Goal: Information Seeking & Learning: Learn about a topic

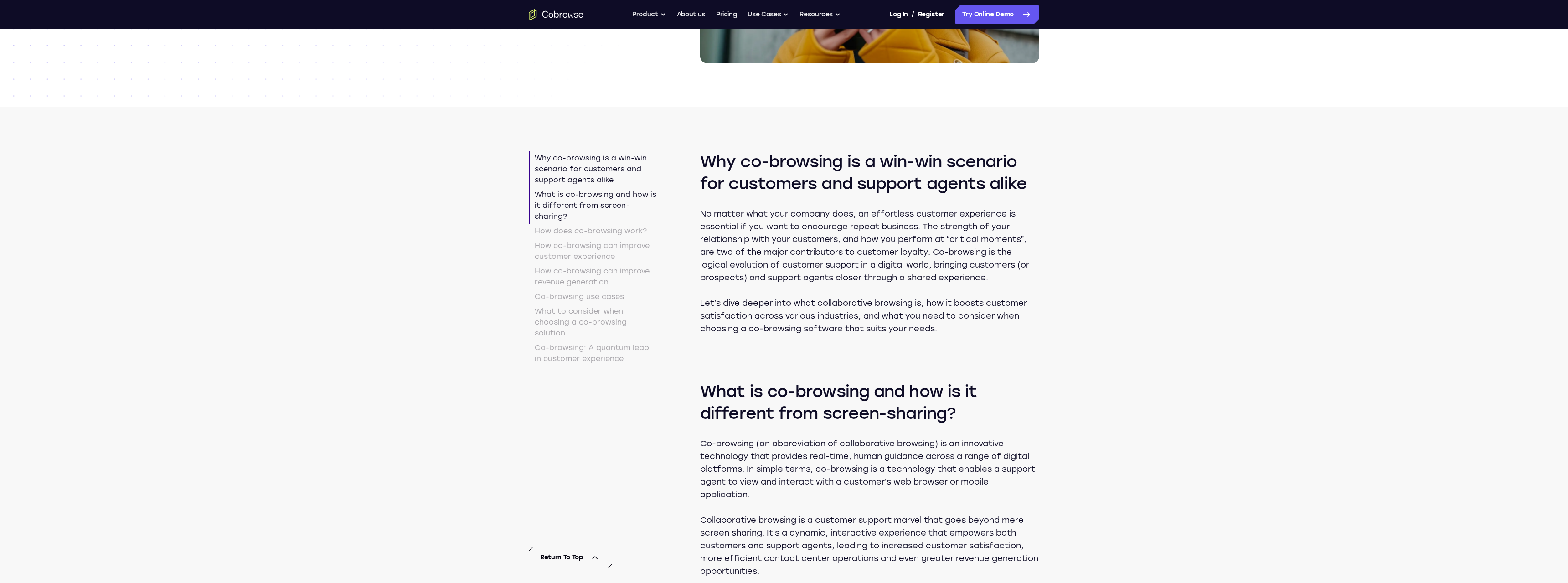
scroll to position [418, 0]
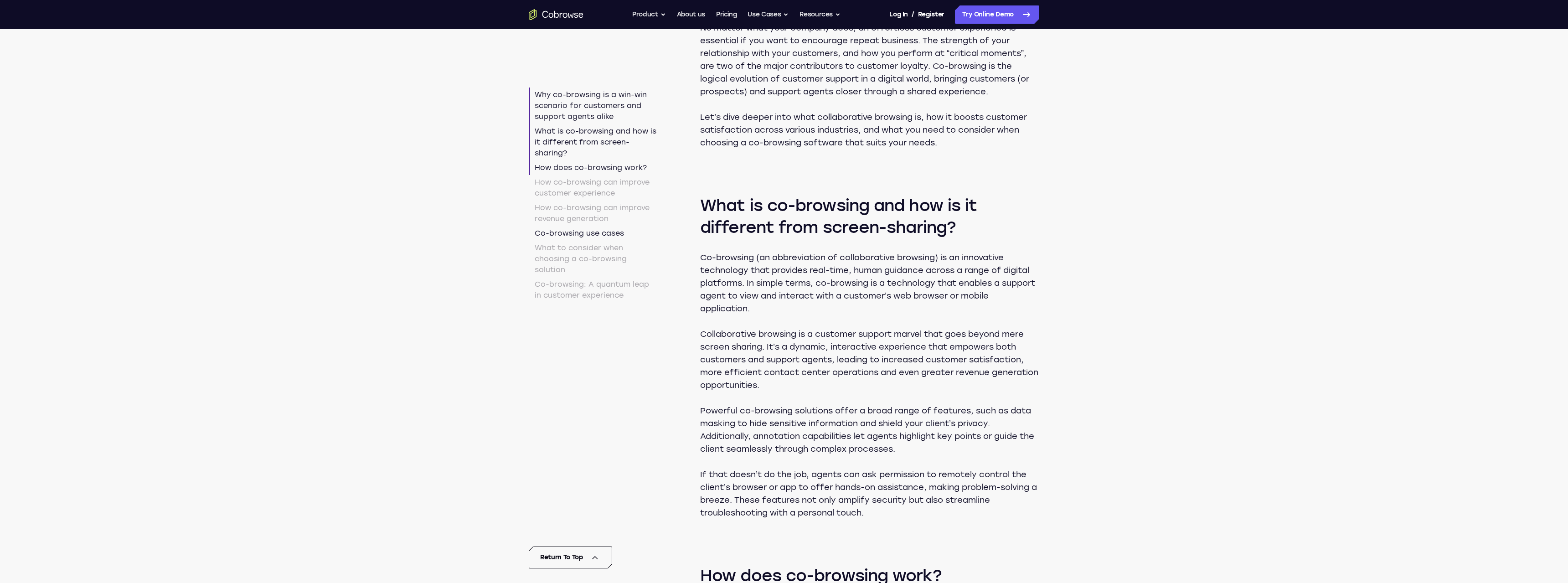
click at [592, 234] on link "Co-browsing use cases" at bounding box center [593, 233] width 128 height 15
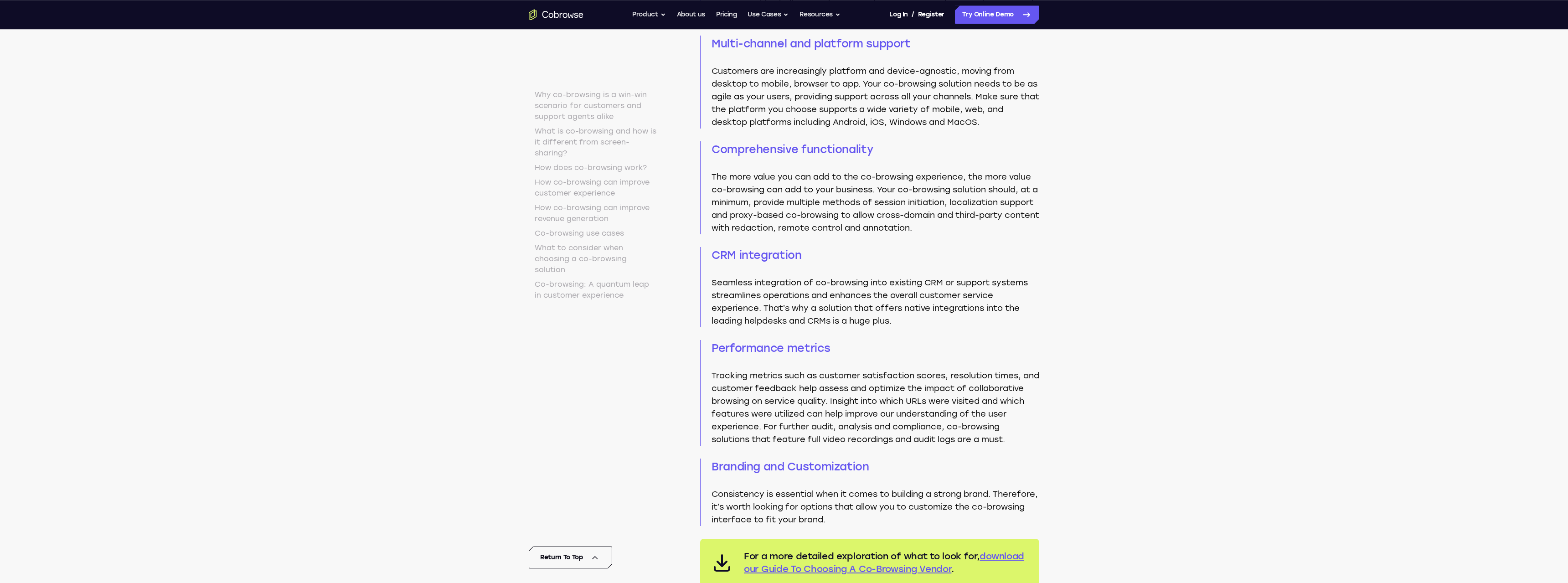
scroll to position [3122, 0]
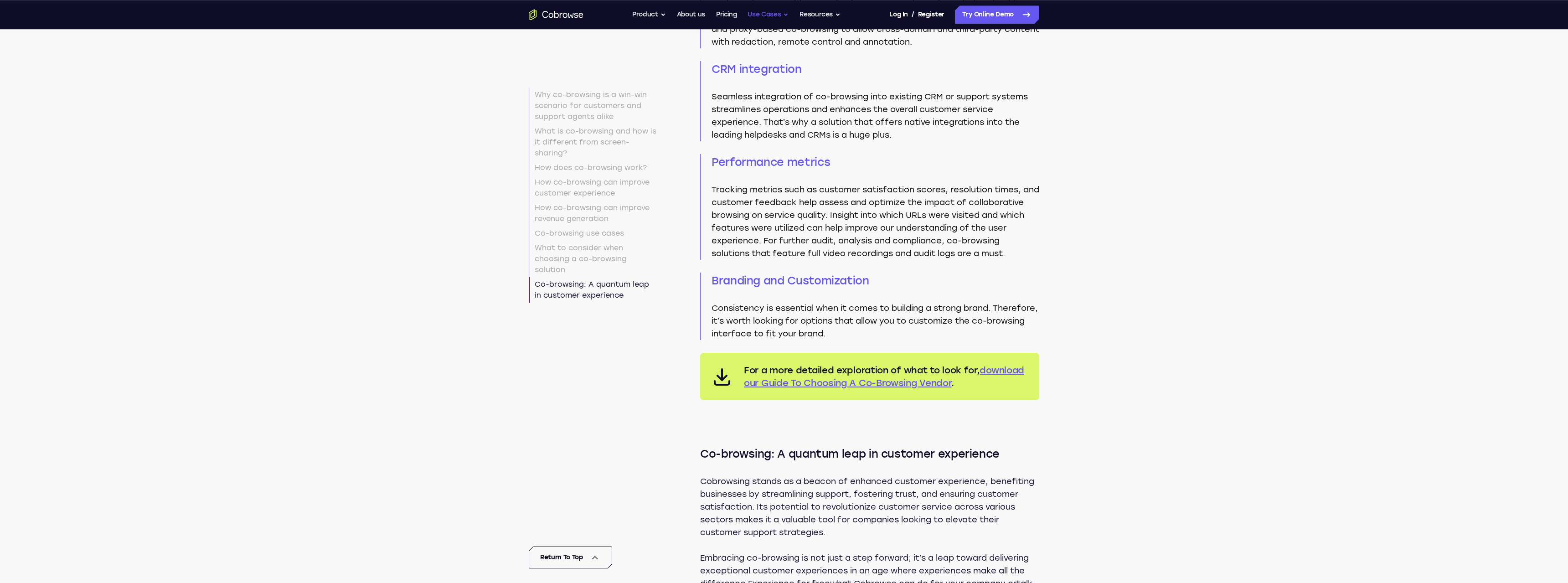
click at [765, 15] on button "Use Cases" at bounding box center [768, 15] width 41 height 18
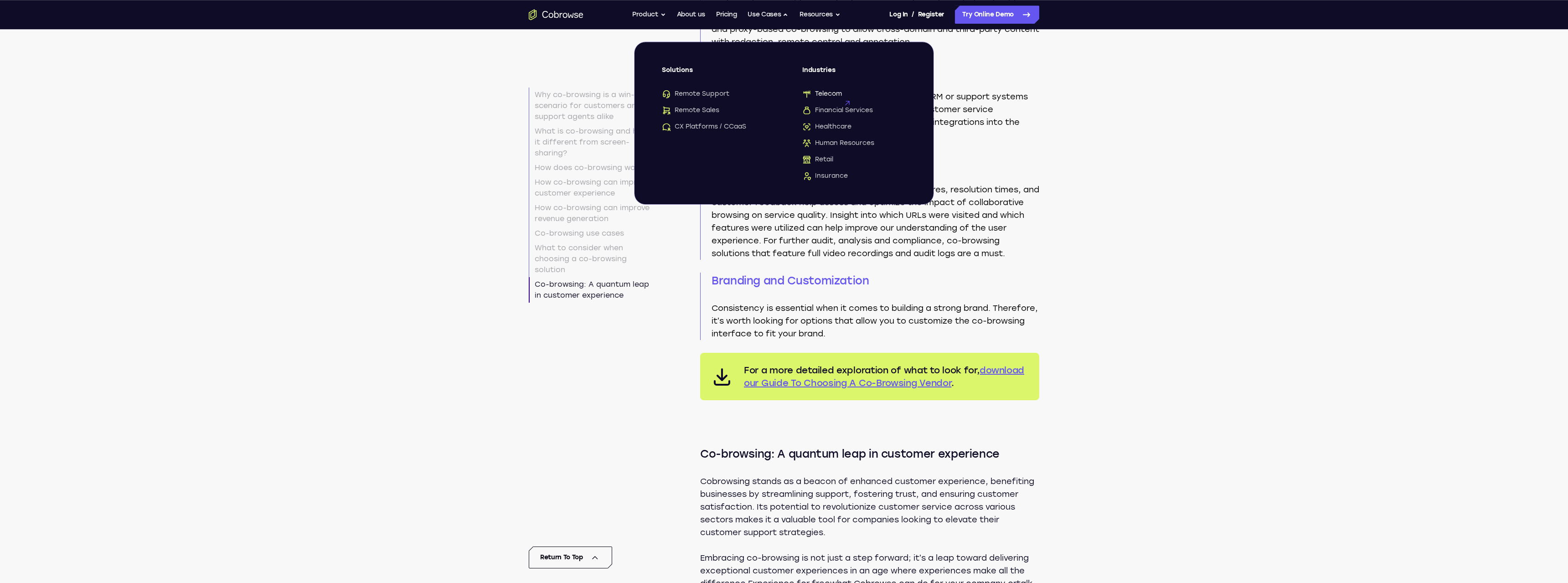
click at [827, 91] on span "Telecom" at bounding box center [822, 94] width 40 height 9
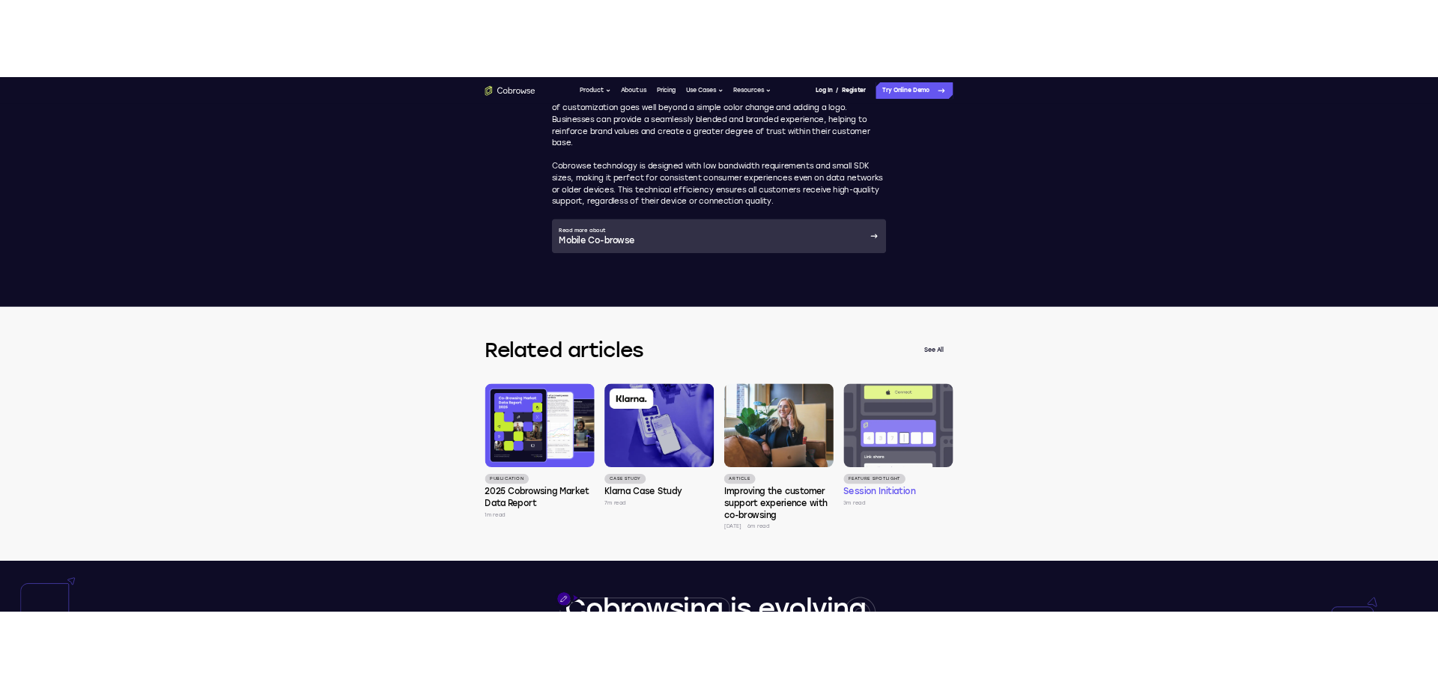
scroll to position [2902, 0]
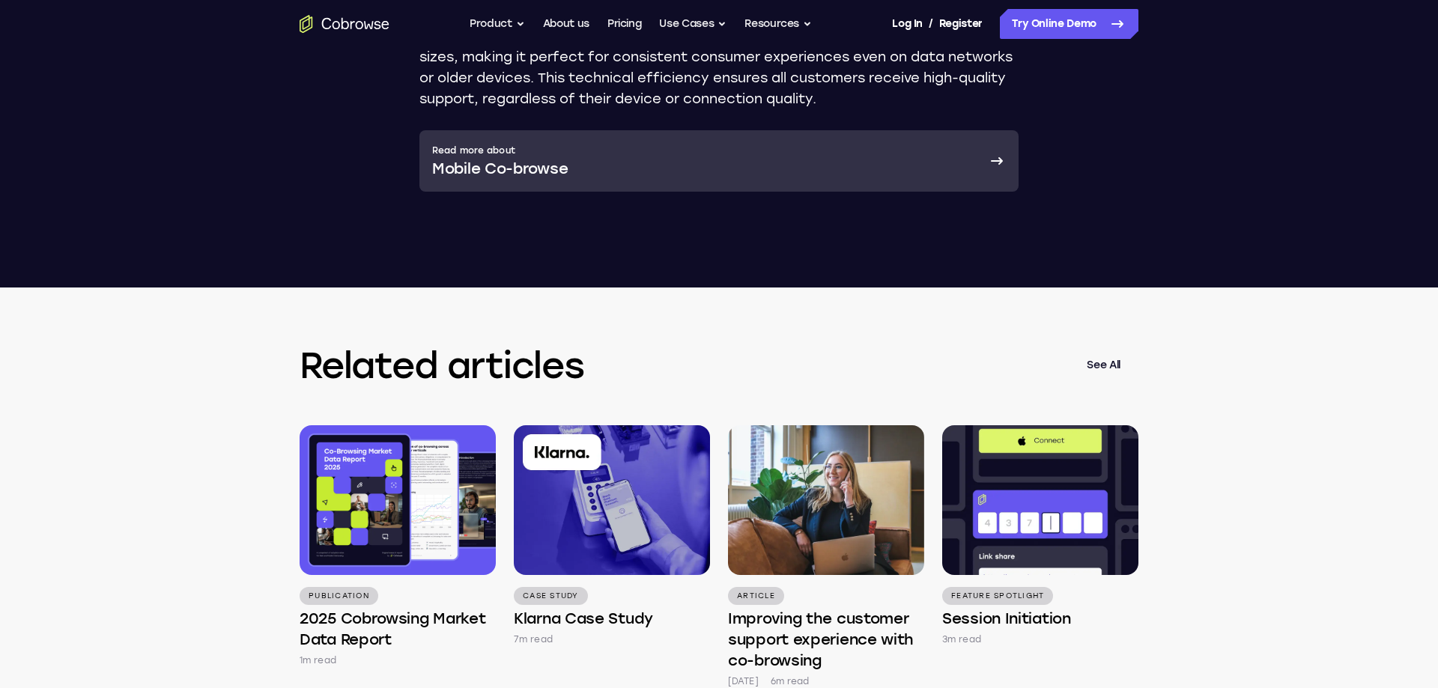
click at [359, 28] on icon "Go to the home page" at bounding box center [345, 24] width 90 height 18
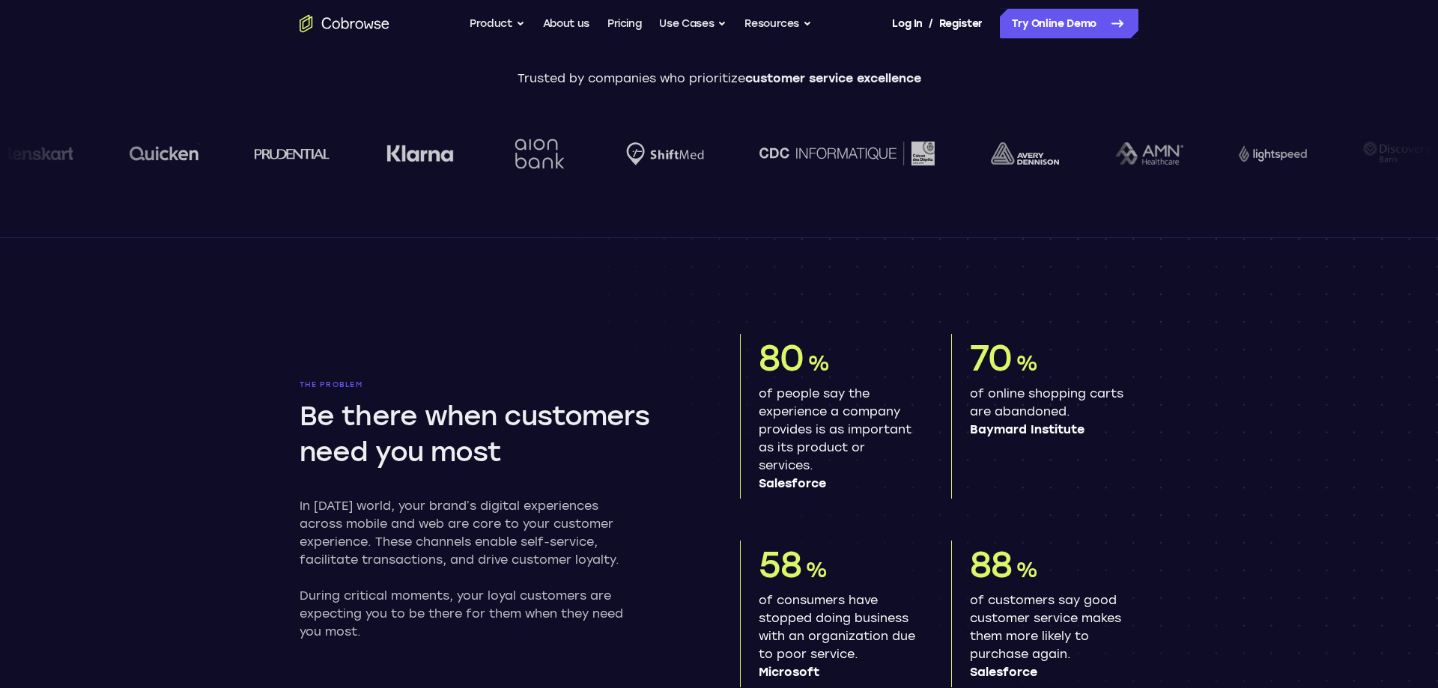
scroll to position [611, 0]
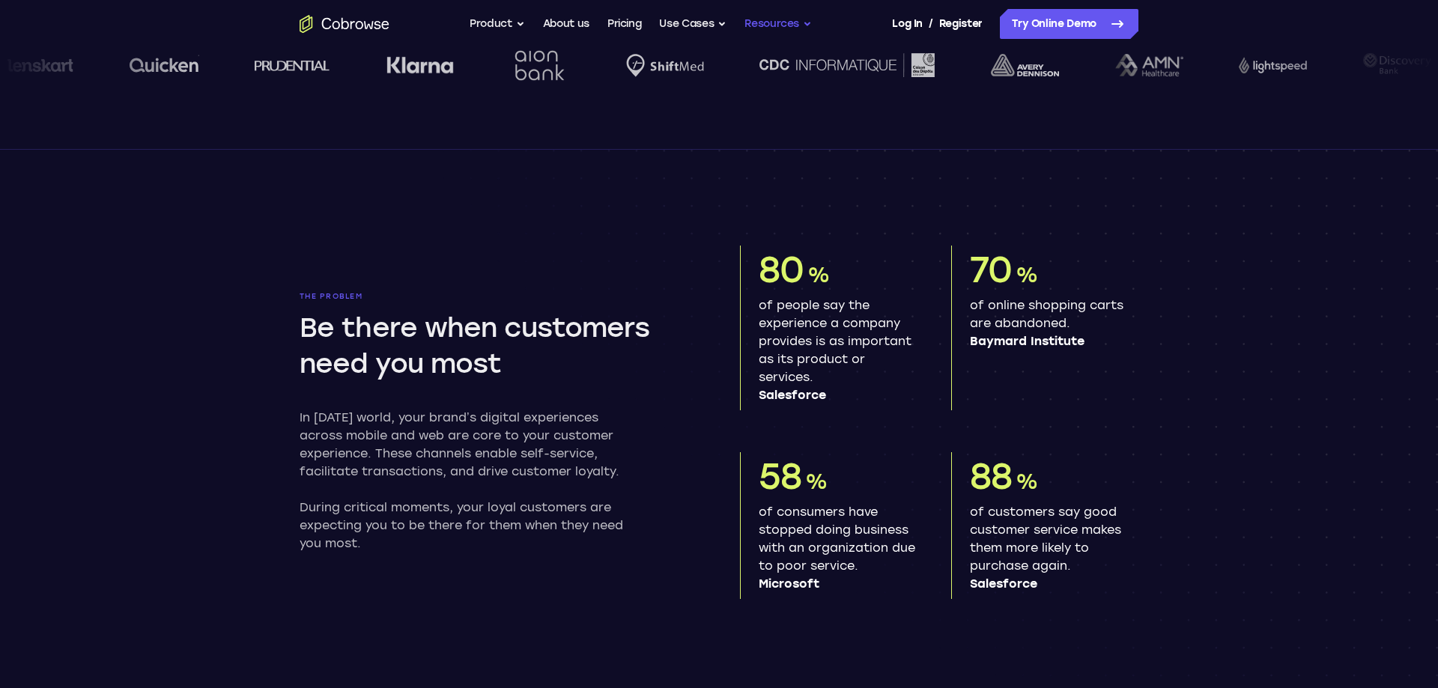
click at [774, 23] on button "Resources" at bounding box center [777, 24] width 67 height 30
